Goal: Task Accomplishment & Management: Complete application form

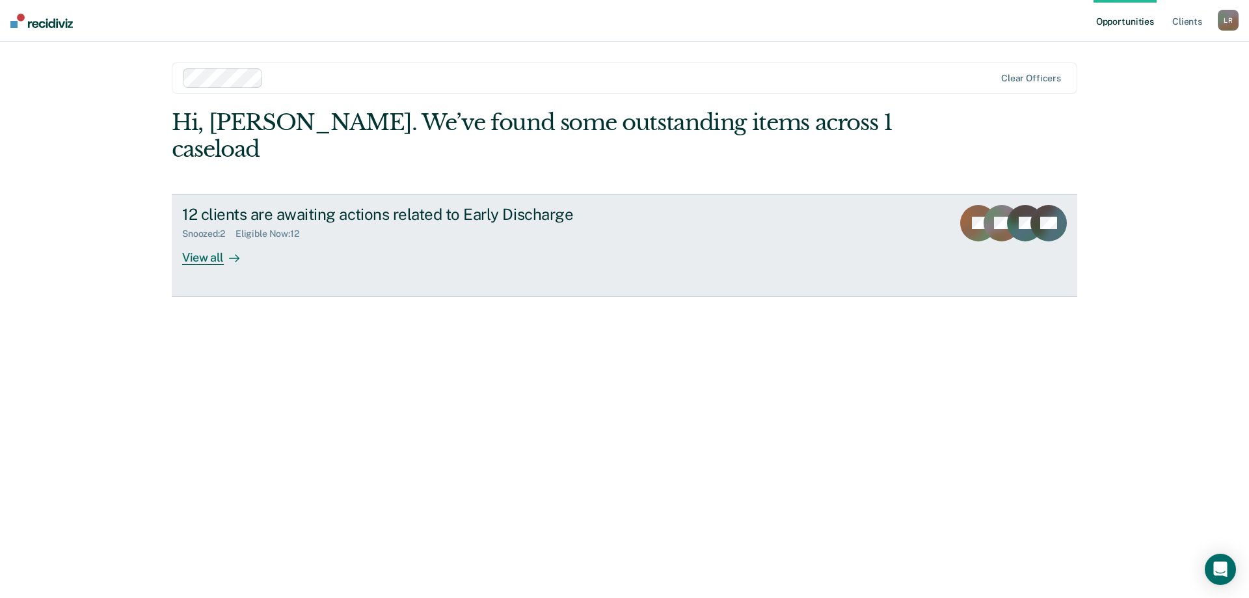
click at [1009, 206] on icon at bounding box center [1014, 233] width 51 height 54
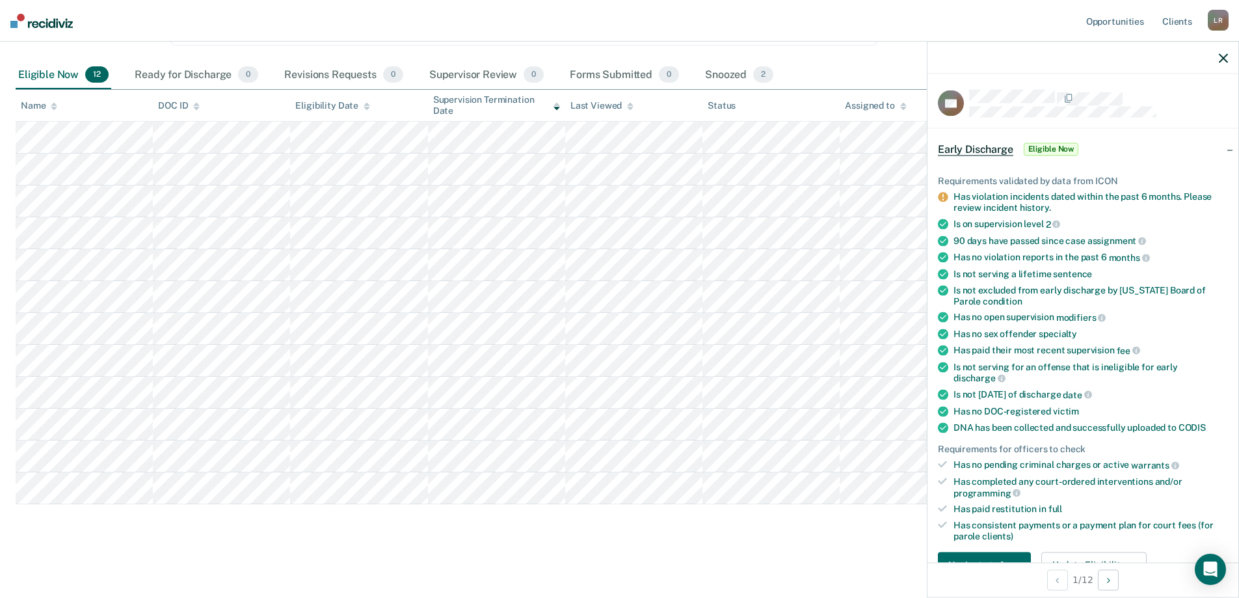
scroll to position [383, 0]
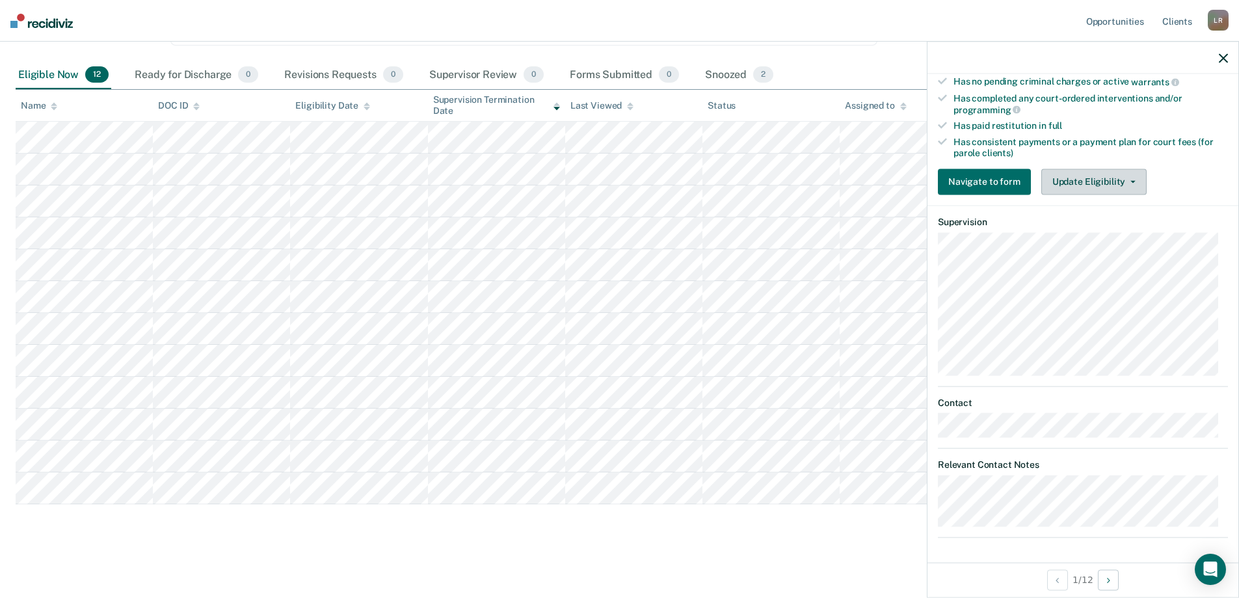
click at [1087, 177] on button "Update Eligibility" at bounding box center [1093, 181] width 105 height 26
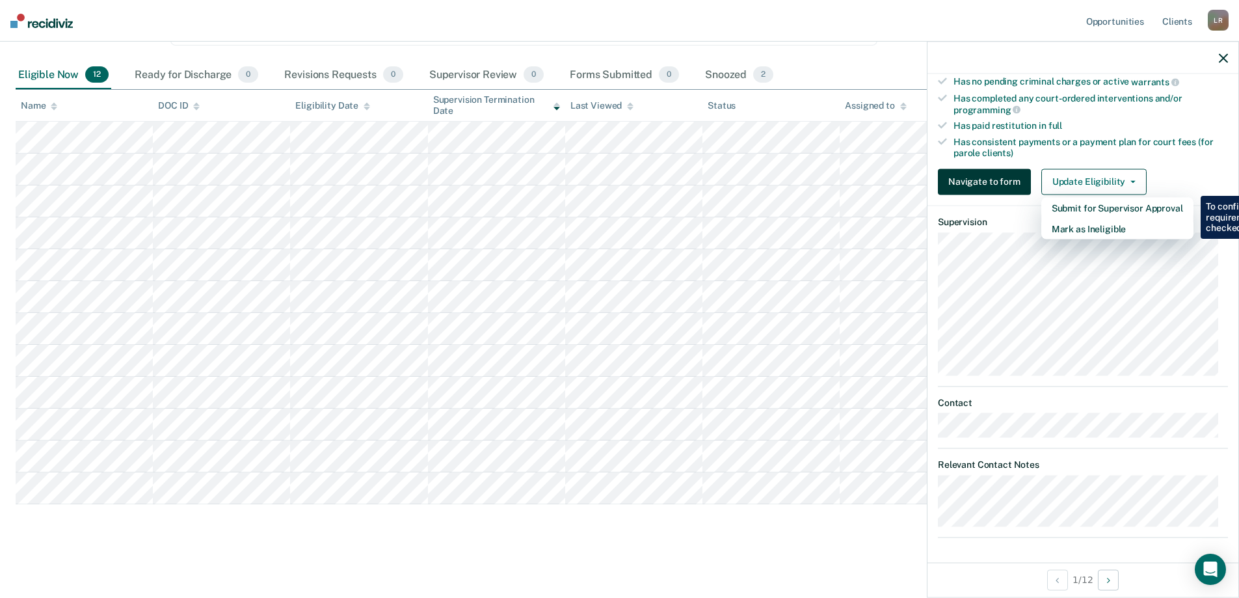
click at [969, 185] on button "Navigate to form" at bounding box center [984, 181] width 93 height 26
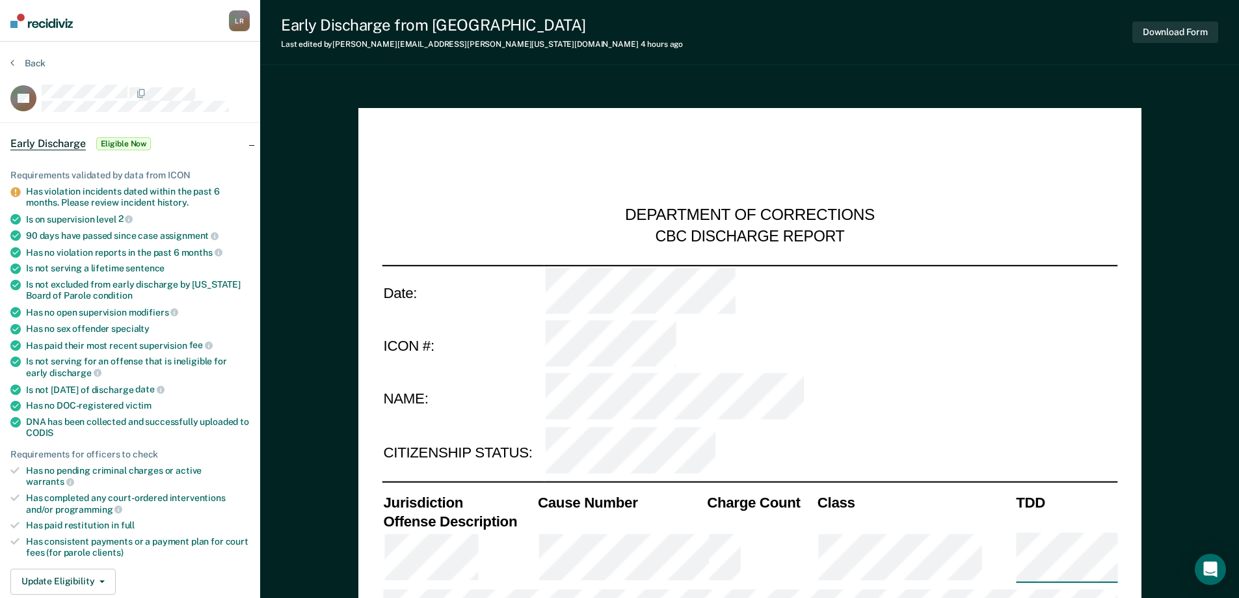
type textarea "x"
click at [34, 66] on button "Back" at bounding box center [27, 63] width 35 height 12
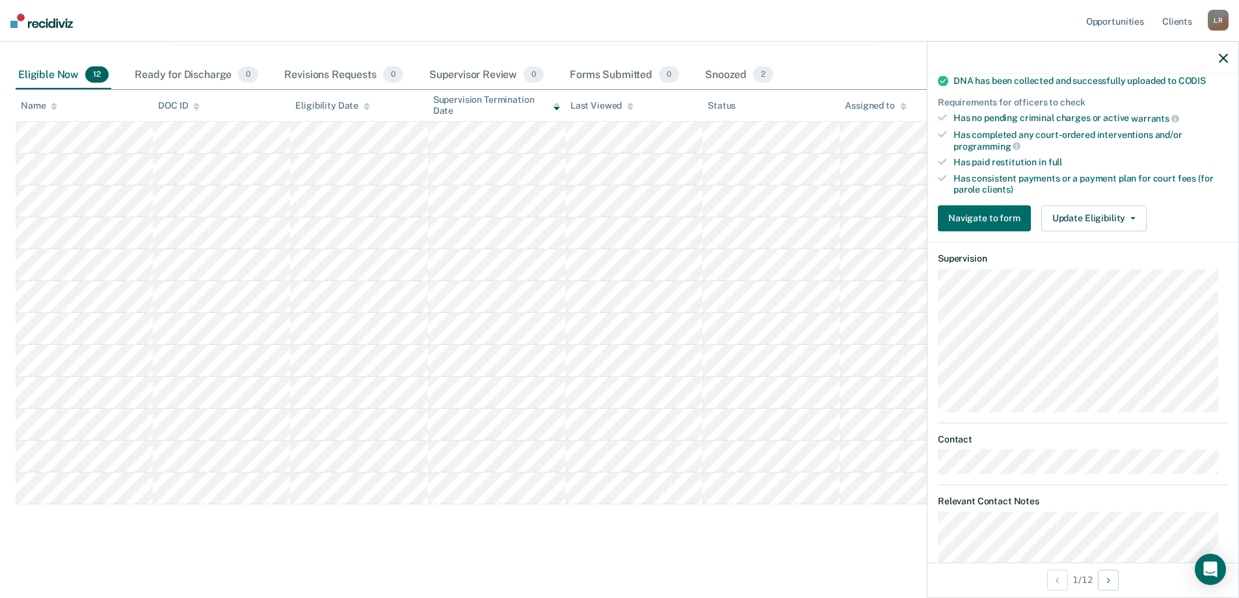
scroll to position [318, 0]
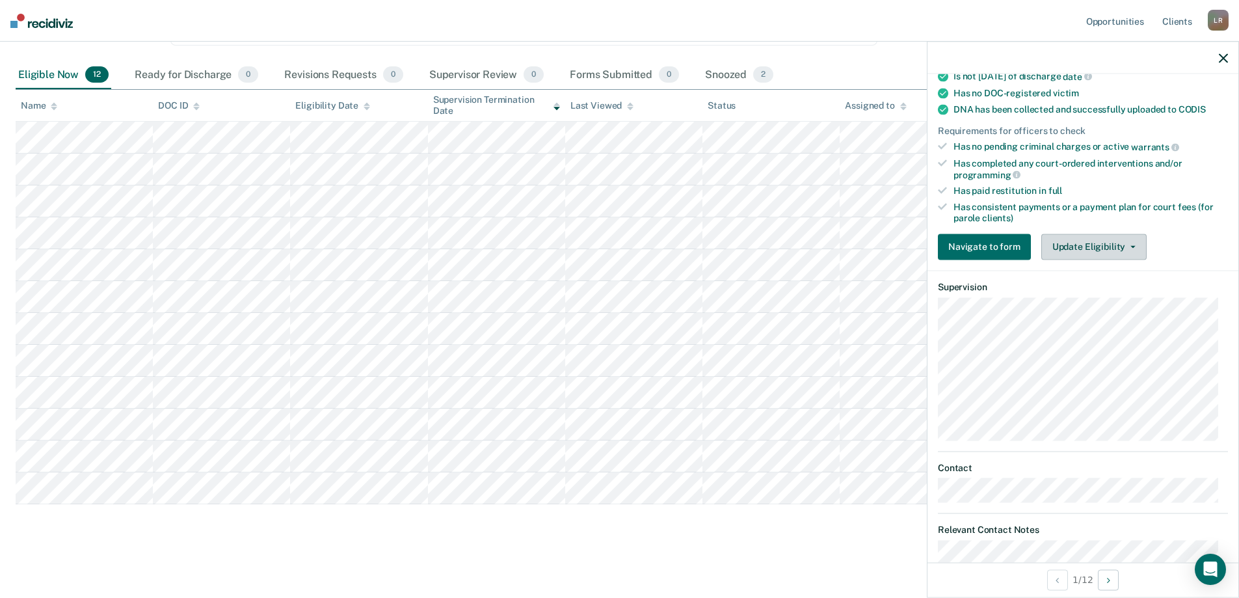
click at [1082, 241] on button "Update Eligibility" at bounding box center [1093, 247] width 105 height 26
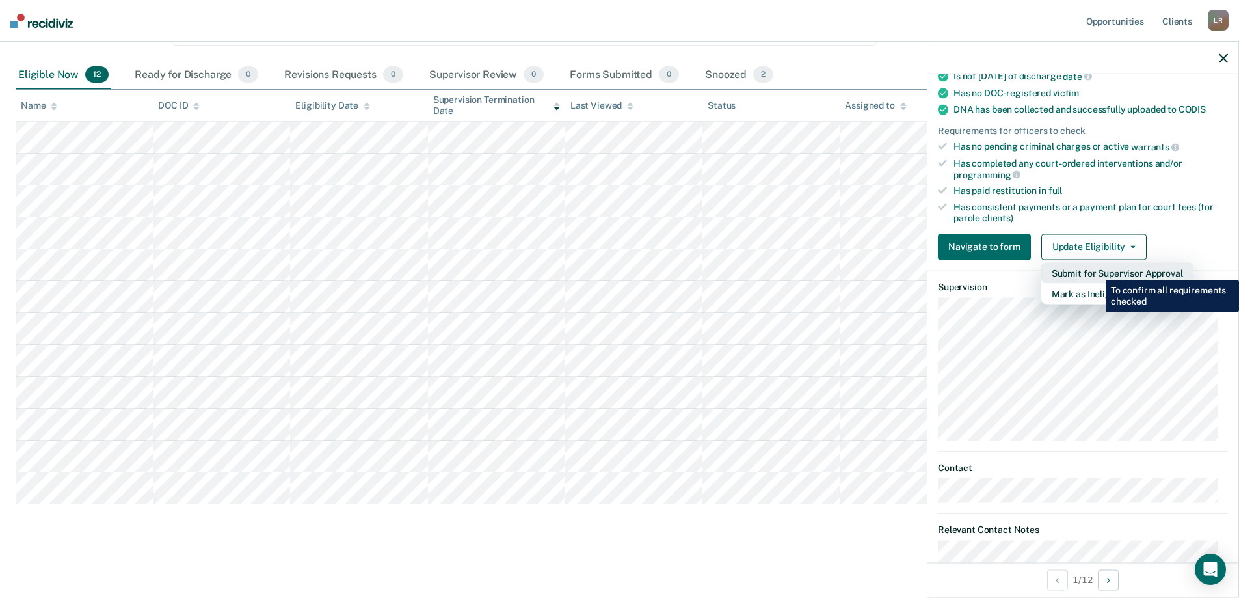
click at [1096, 270] on button "Submit for Supervisor Approval" at bounding box center [1117, 272] width 152 height 21
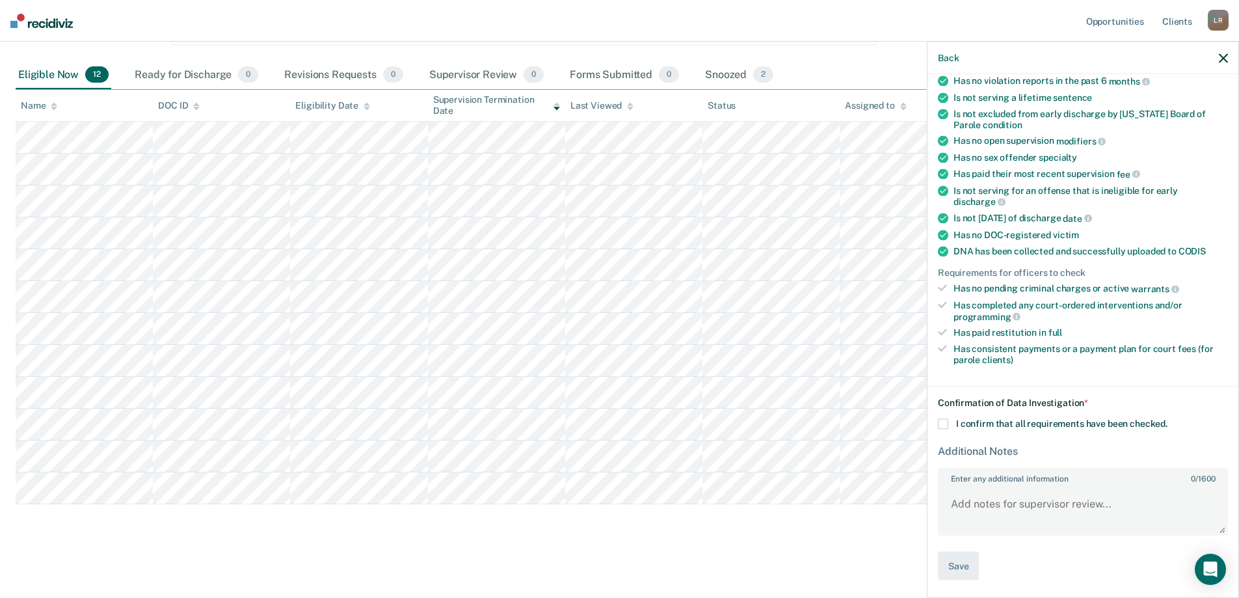
click at [944, 422] on span at bounding box center [943, 423] width 10 height 10
click at [1168, 418] on input "I confirm that all requirements have been checked." at bounding box center [1168, 418] width 0 height 0
click at [1031, 500] on textarea "Enter any additional information 0 / 1600" at bounding box center [1082, 510] width 287 height 48
click at [998, 513] on textarea "Enter any additional information 0 / 1600" at bounding box center [1082, 510] width 287 height 48
type textarea "C"
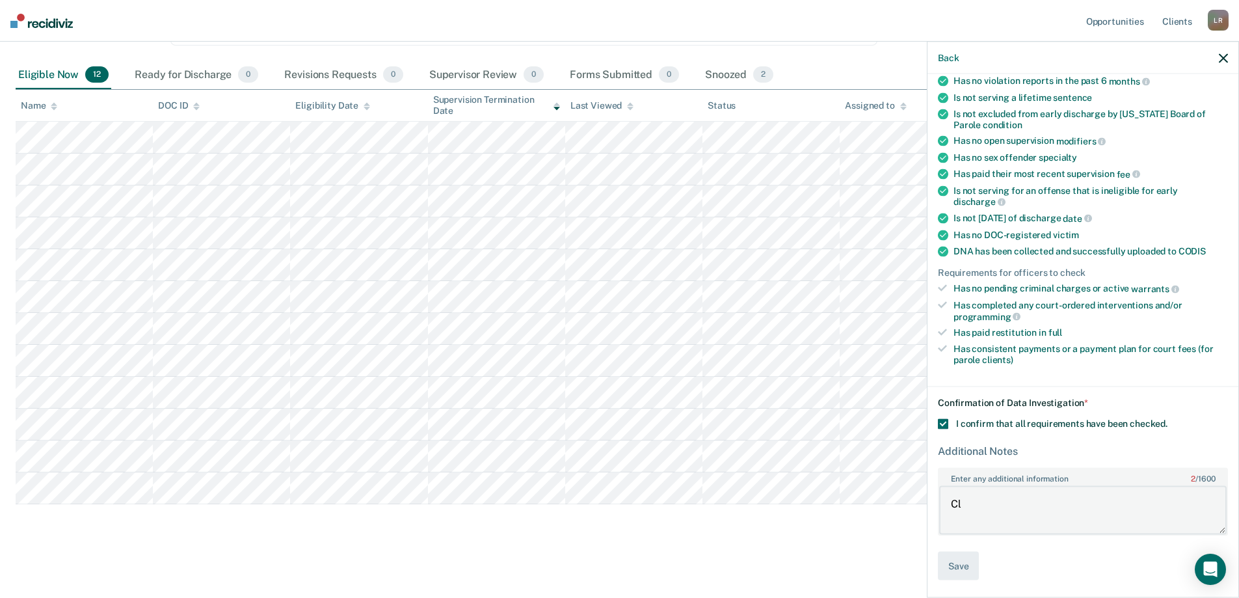
type textarea "C"
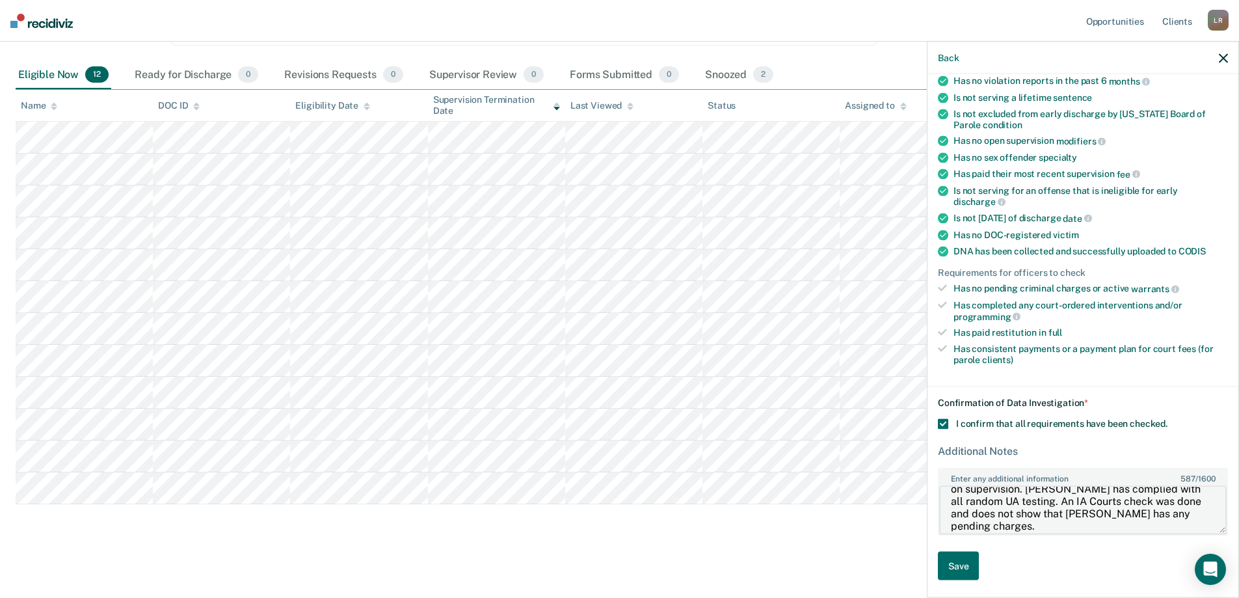
click at [1050, 529] on textarea "Client completed MRT and substance treatment in [DATE]. Client has been employe…" at bounding box center [1082, 510] width 287 height 48
type textarea "Client completed MRT and substance treatment in [DATE]. Client has been employe…"
click at [945, 560] on button "Save" at bounding box center [958, 565] width 41 height 29
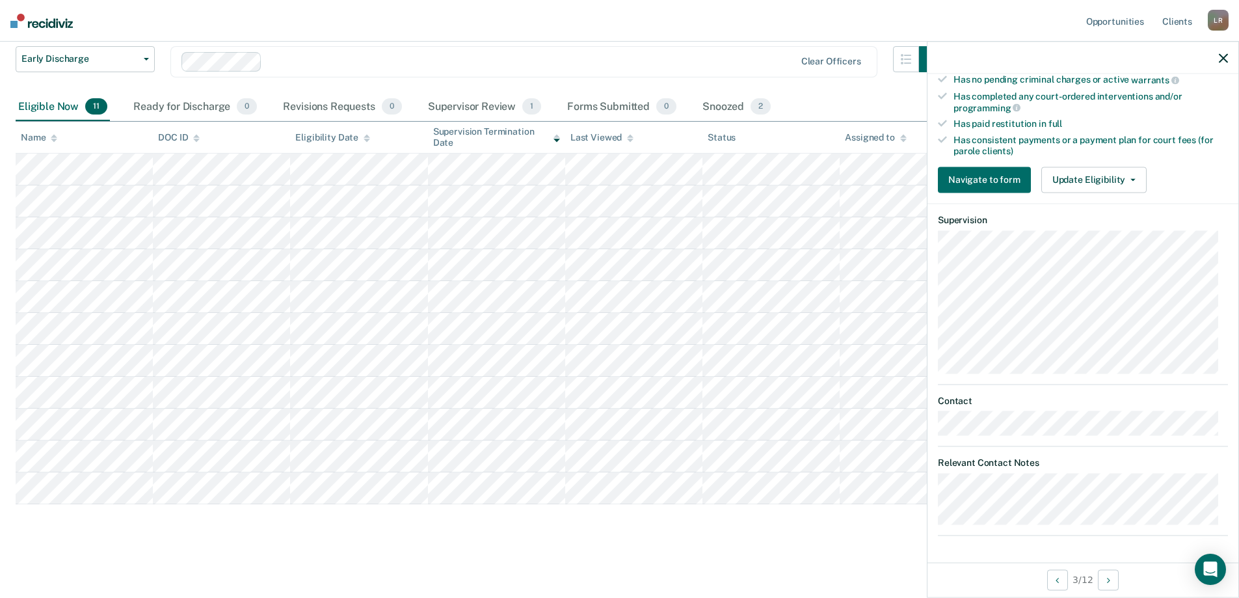
scroll to position [373, 0]
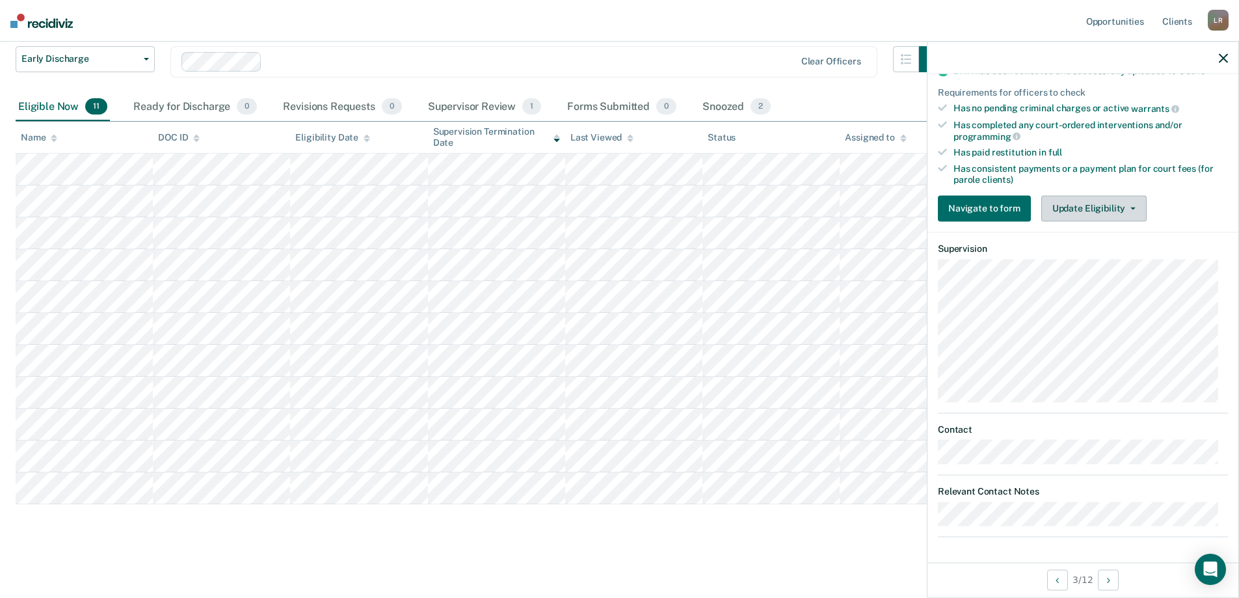
click at [1069, 213] on button "Update Eligibility" at bounding box center [1093, 208] width 105 height 26
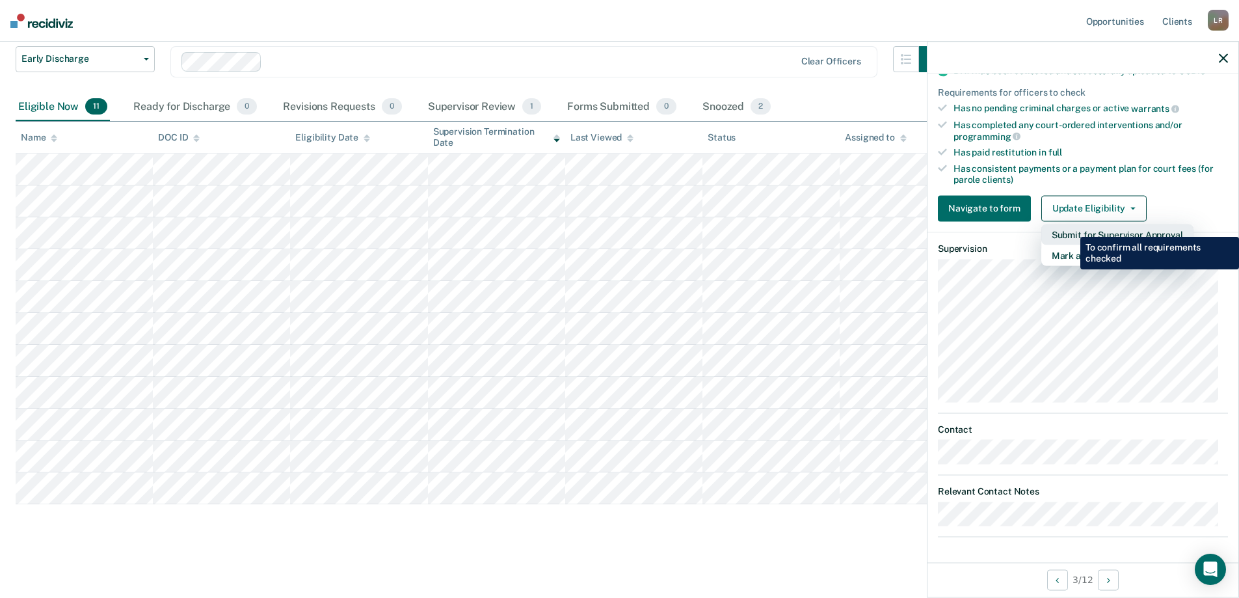
click at [1071, 227] on button "Submit for Supervisor Approval" at bounding box center [1117, 234] width 152 height 21
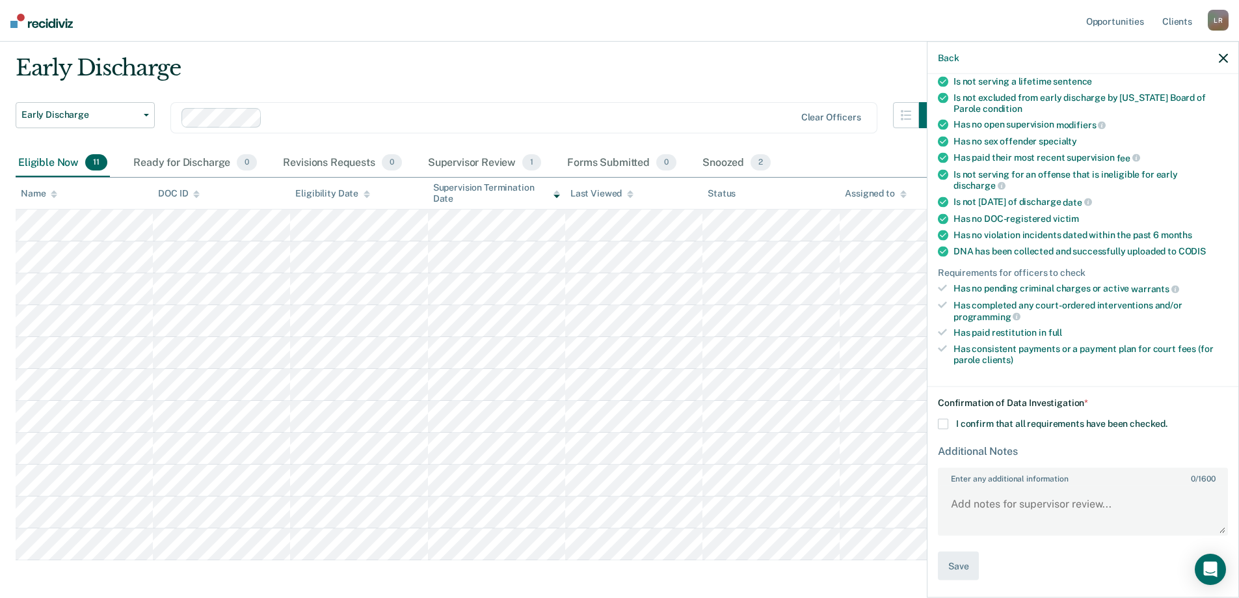
scroll to position [91, 0]
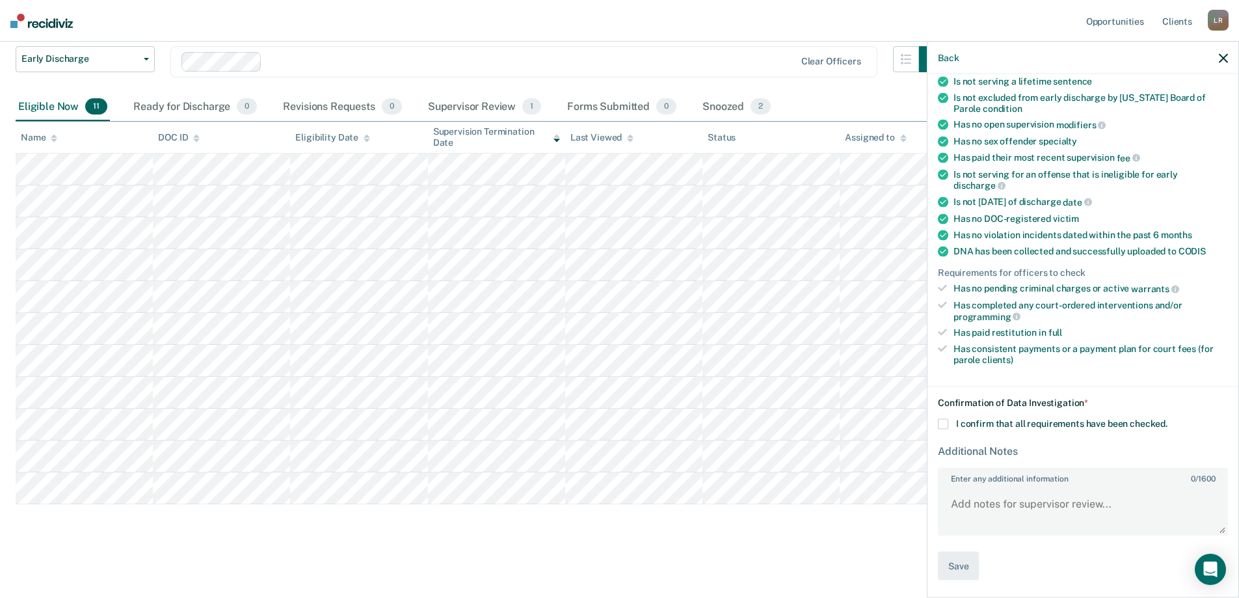
click at [1222, 57] on icon "button" at bounding box center [1223, 57] width 9 height 9
